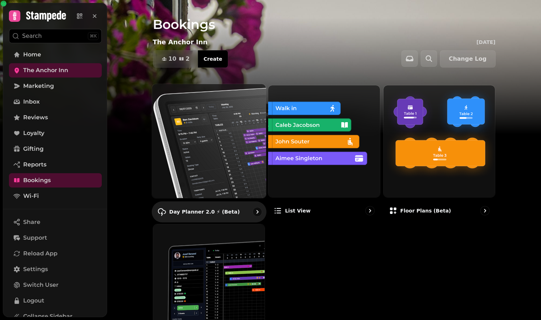
click at [199, 127] on img at bounding box center [208, 140] width 125 height 125
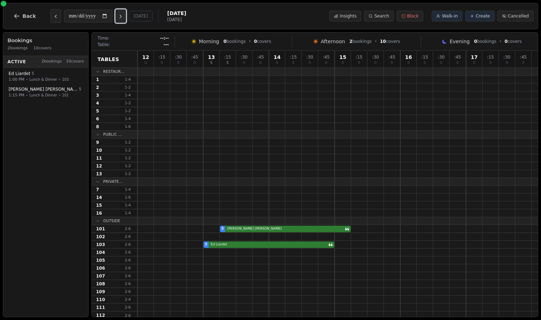
click at [126, 19] on button "Next day" at bounding box center [120, 16] width 11 height 14
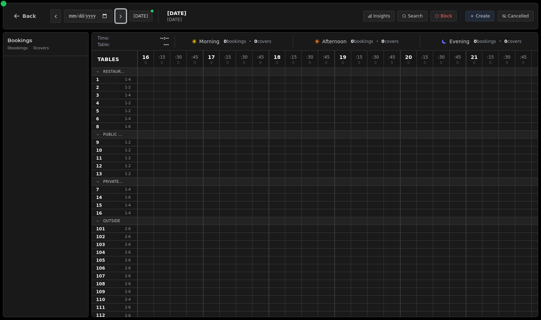
click at [124, 18] on icon "Next day" at bounding box center [121, 17] width 6 height 6
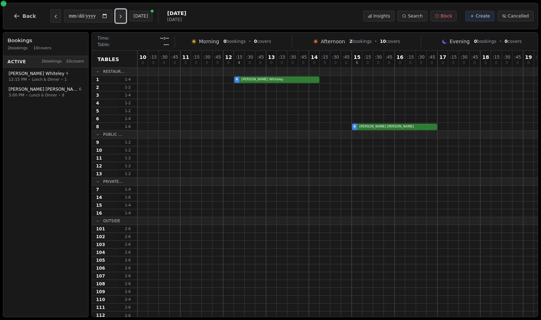
click at [124, 18] on icon "Next day" at bounding box center [121, 17] width 6 height 6
type input "**********"
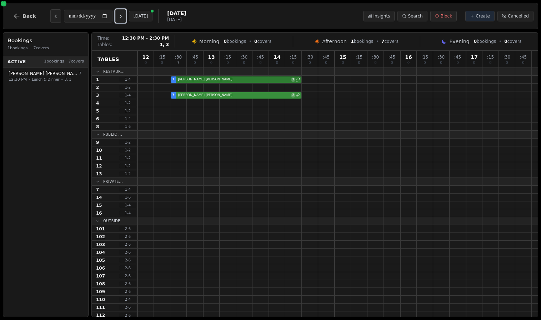
click at [195, 96] on div "7 [PERSON_NAME] 2" at bounding box center [338, 95] width 401 height 8
select select "****"
select select "*"
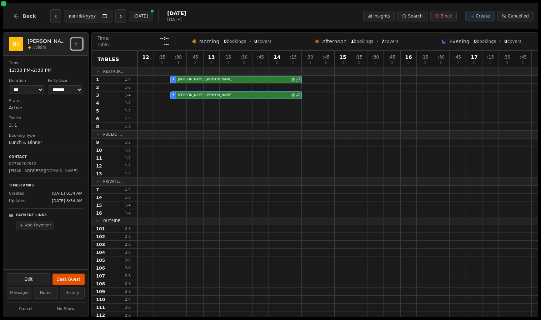
click at [76, 46] on icon "Back to bookings list" at bounding box center [77, 44] width 6 height 6
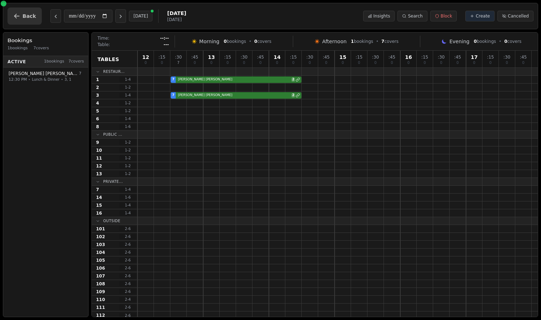
click at [19, 18] on icon "button" at bounding box center [16, 16] width 7 height 7
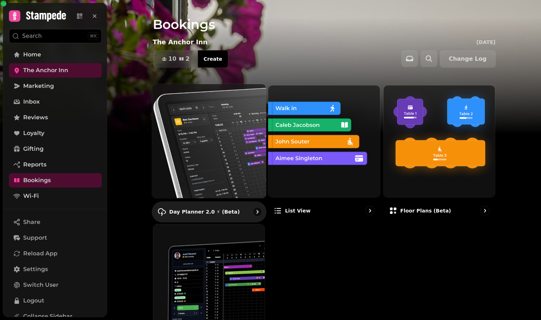
click at [206, 122] on img at bounding box center [208, 140] width 125 height 125
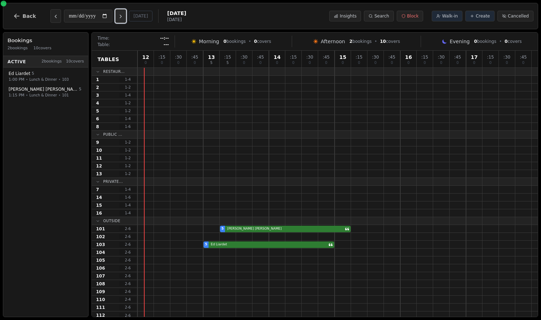
click at [121, 18] on icon "Next day" at bounding box center [121, 17] width 6 height 6
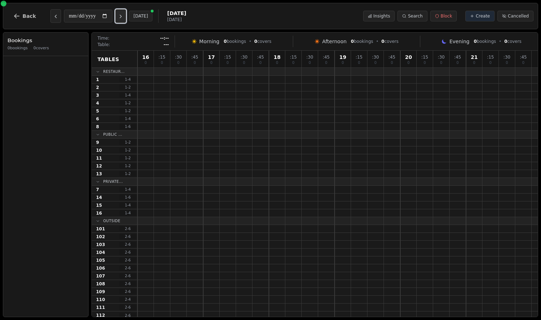
click at [121, 18] on icon "Next day" at bounding box center [121, 17] width 6 height 6
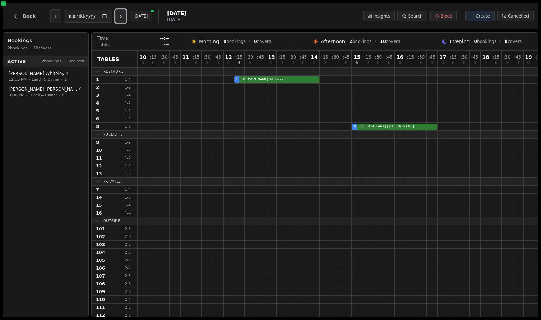
click at [124, 15] on icon "Next day" at bounding box center [121, 17] width 6 height 6
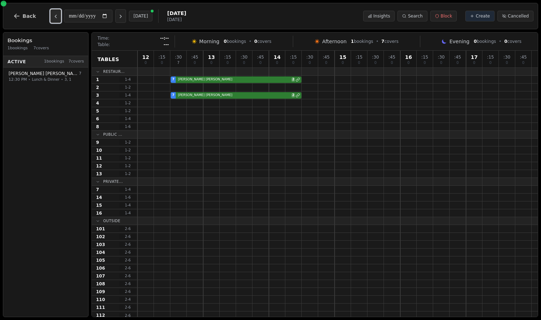
click at [57, 14] on button "Previous day" at bounding box center [55, 16] width 11 height 14
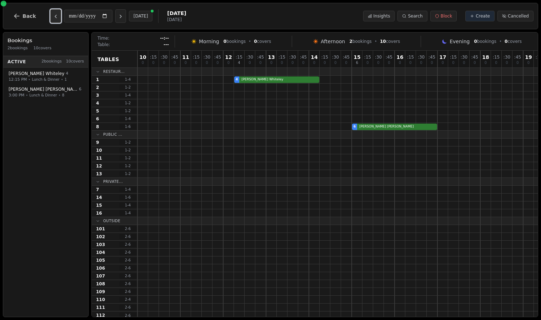
click at [56, 14] on icon "Previous day" at bounding box center [56, 17] width 6 height 6
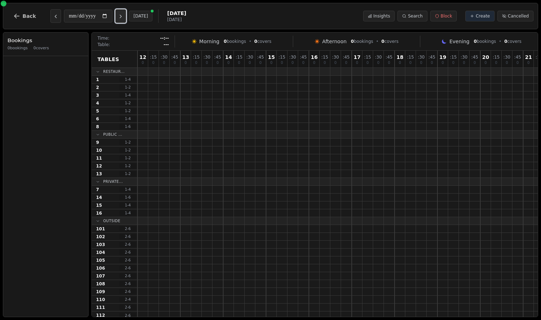
click at [121, 15] on icon "Next day" at bounding box center [121, 17] width 6 height 6
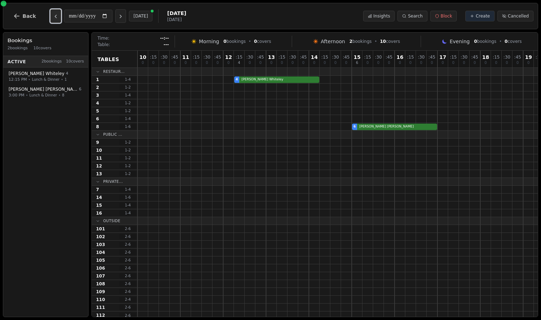
click at [56, 15] on icon "Previous day" at bounding box center [56, 17] width 6 height 6
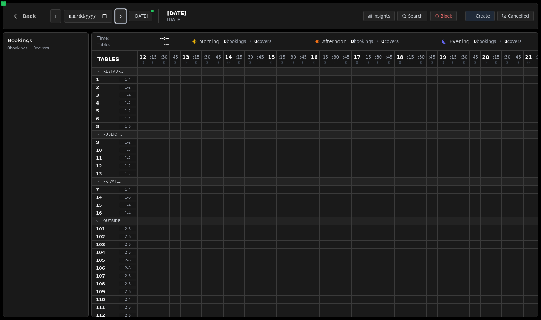
click at [124, 16] on icon "Next day" at bounding box center [121, 17] width 6 height 6
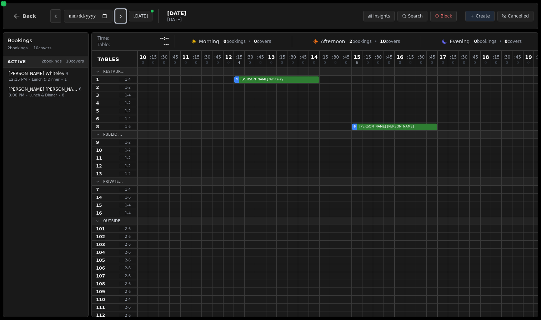
click at [124, 16] on icon "Next day" at bounding box center [121, 17] width 6 height 6
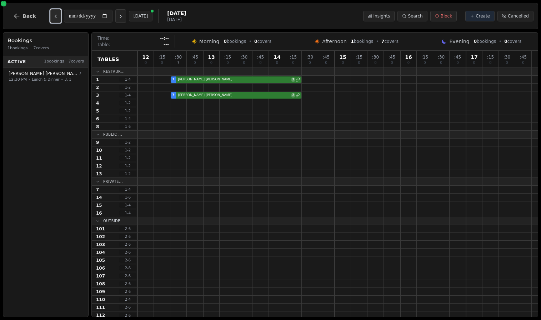
click at [55, 16] on icon "Previous day" at bounding box center [56, 17] width 6 height 6
type input "**********"
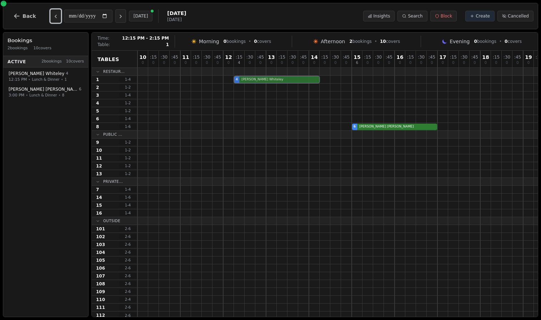
click at [250, 81] on div "4 [PERSON_NAME]" at bounding box center [395, 80] width 515 height 8
select select "****"
select select "*"
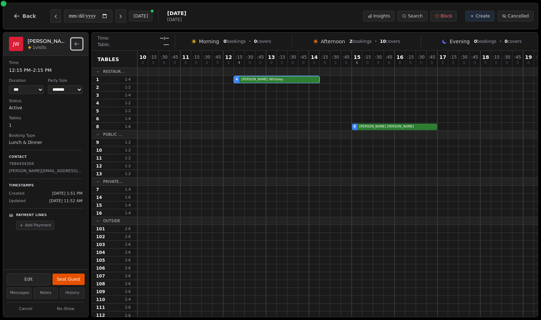
click at [76, 43] on icon "Back to bookings list" at bounding box center [77, 44] width 6 height 6
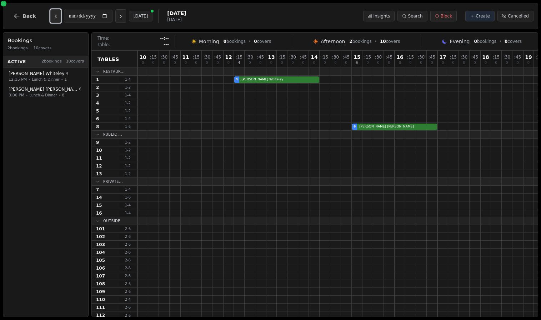
click at [54, 17] on icon "Previous day" at bounding box center [56, 17] width 6 height 6
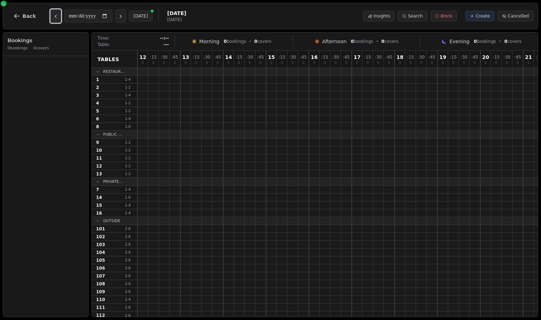
click at [54, 16] on icon "Previous day" at bounding box center [56, 17] width 6 height 6
type input "**********"
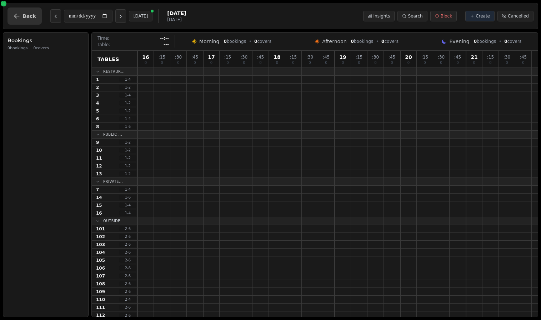
click at [25, 15] on span "Back" at bounding box center [30, 16] width 14 height 5
